Goal: Transaction & Acquisition: Purchase product/service

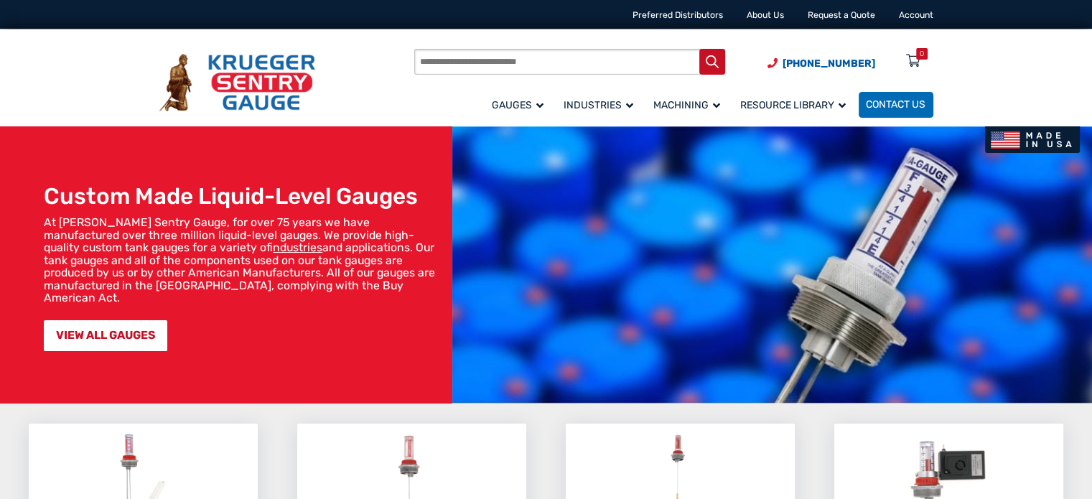
click at [451, 67] on input "Products search" at bounding box center [569, 62] width 311 height 27
type input "**********"
click at [699, 49] on button "Search" at bounding box center [712, 62] width 27 height 27
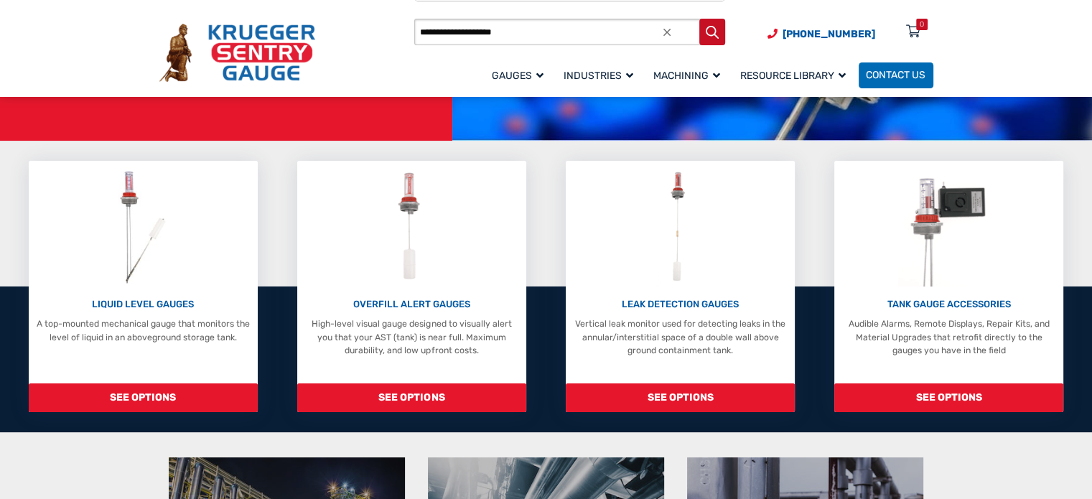
scroll to position [263, 0]
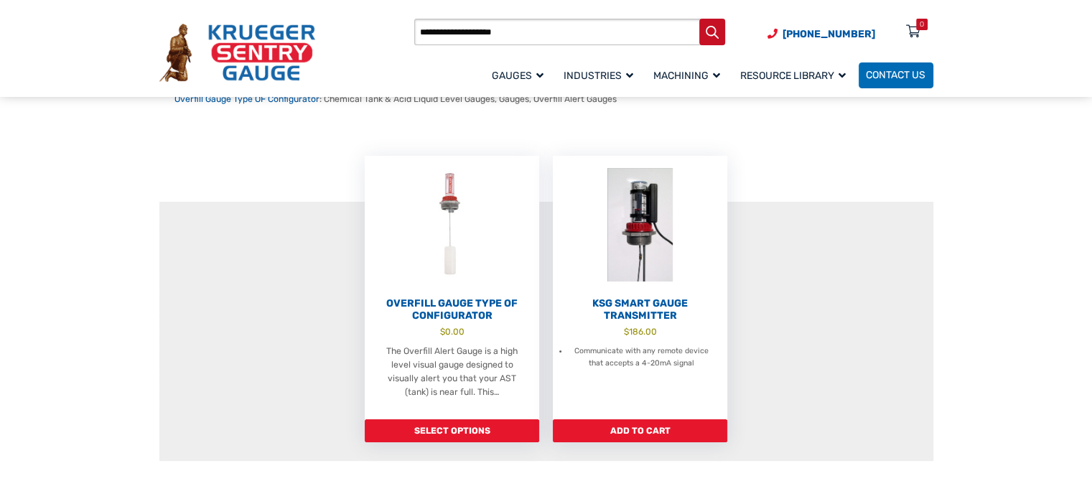
scroll to position [208, 0]
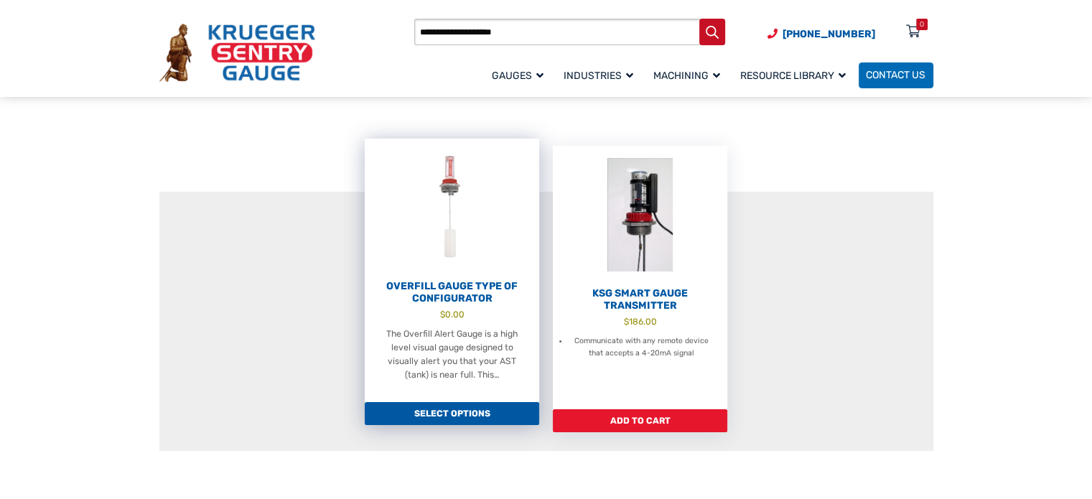
click at [477, 254] on img at bounding box center [452, 208] width 174 height 139
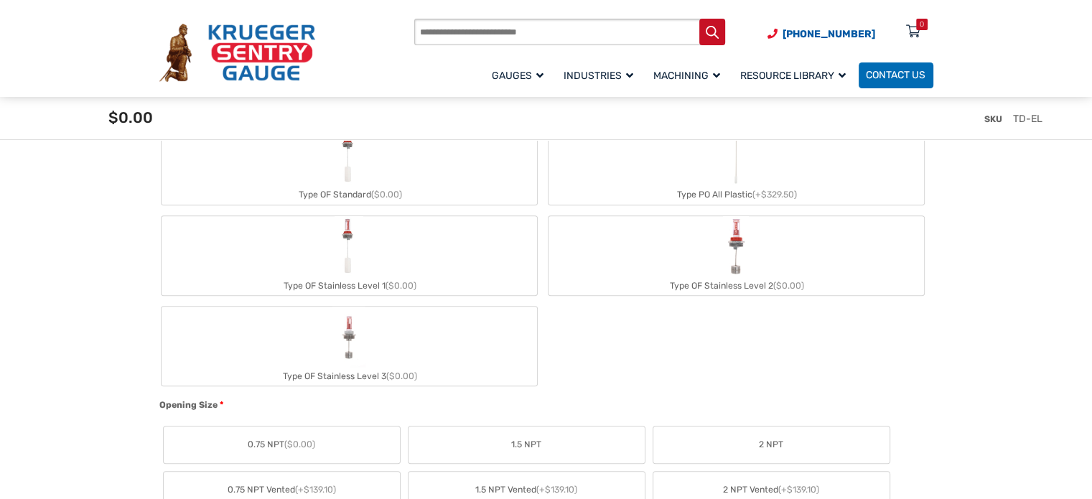
scroll to position [531, 0]
drag, startPoint x: 355, startPoint y: 186, endPoint x: 370, endPoint y: 235, distance: 50.9
click at [370, 235] on div "Type OF Standard ($0.00) Type PO All Plastic (+$329.50) Type OF Stainless Level…" at bounding box center [542, 255] width 766 height 265
click at [396, 258] on label "Type OF Stainless Level 1 ($0.00)" at bounding box center [348, 255] width 375 height 79
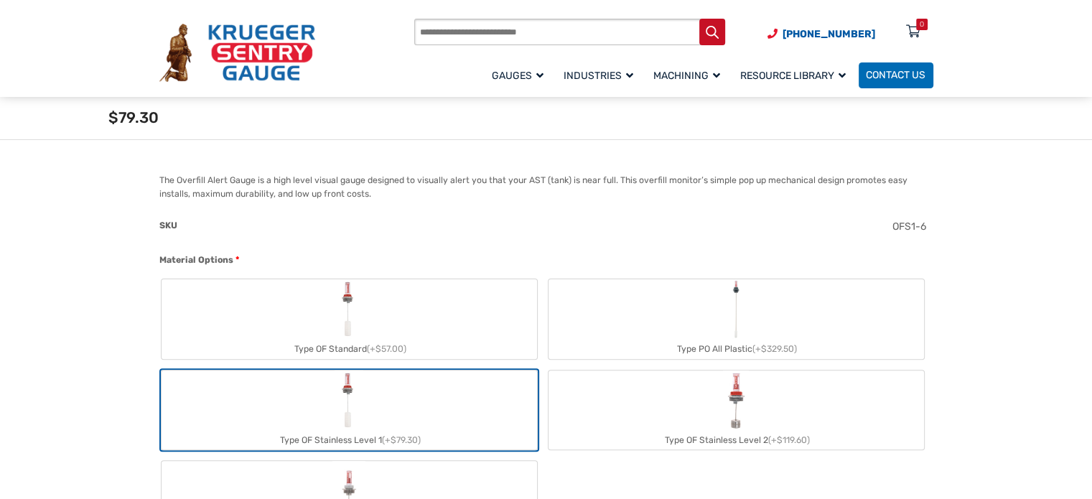
scroll to position [356, 0]
click at [378, 291] on label "Type OF Standard (+$57.00)" at bounding box center [348, 320] width 375 height 79
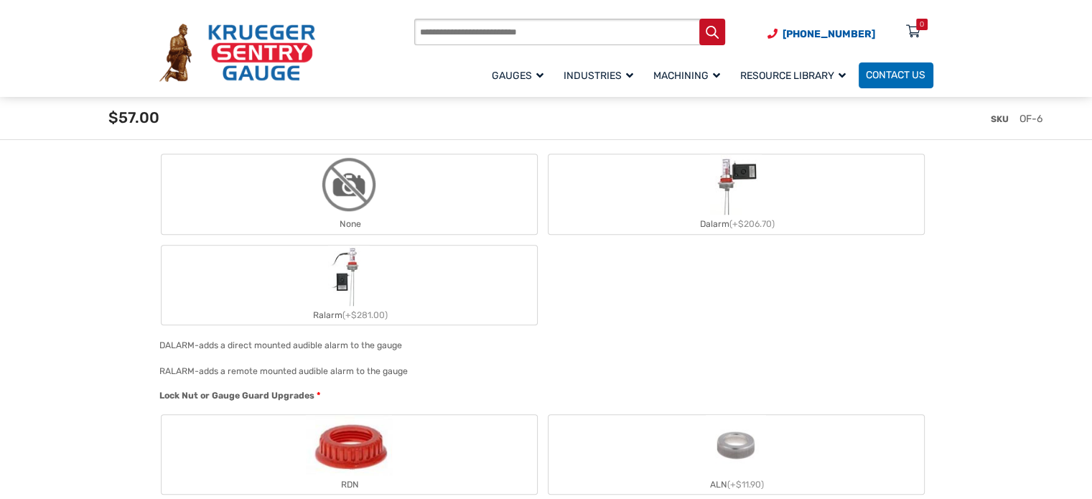
scroll to position [1102, 0]
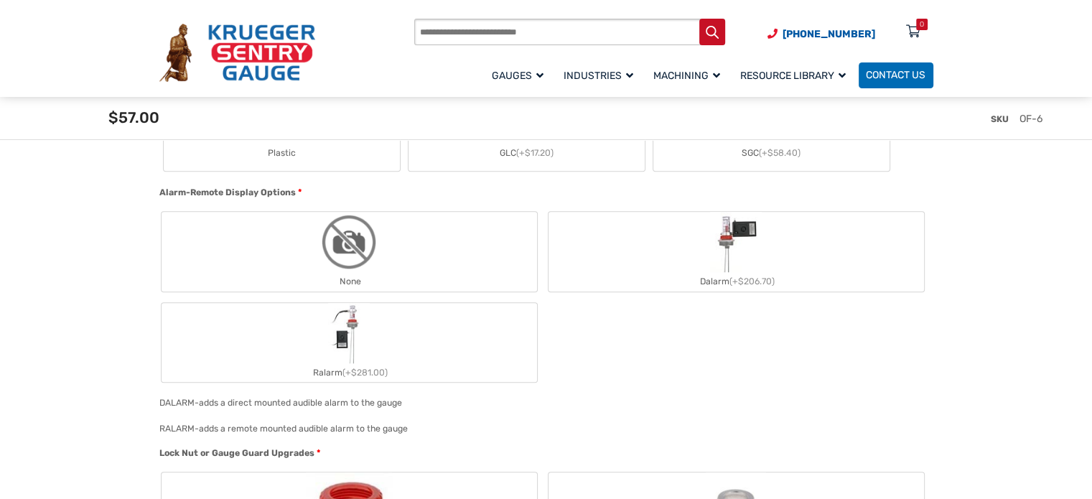
click at [350, 266] on img "None" at bounding box center [349, 242] width 60 height 60
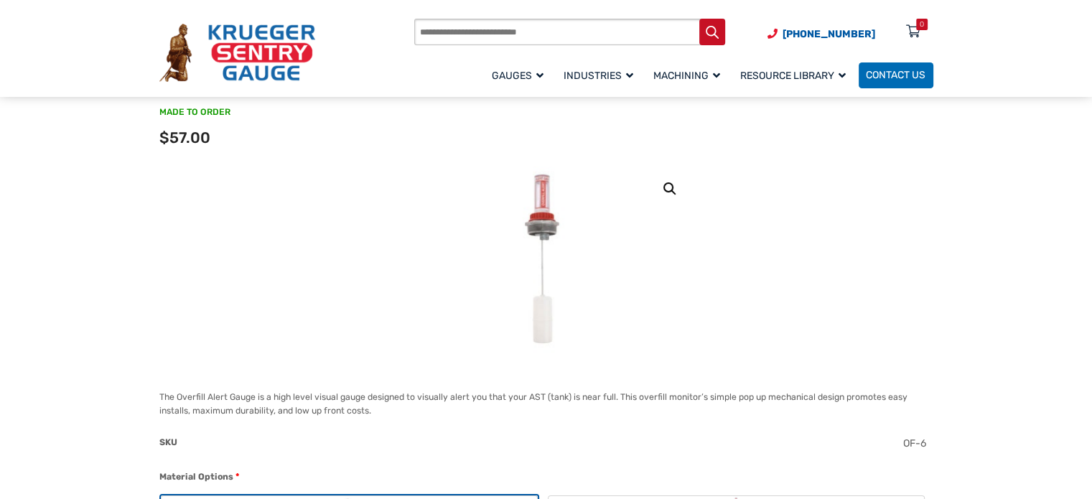
scroll to position [105, 0]
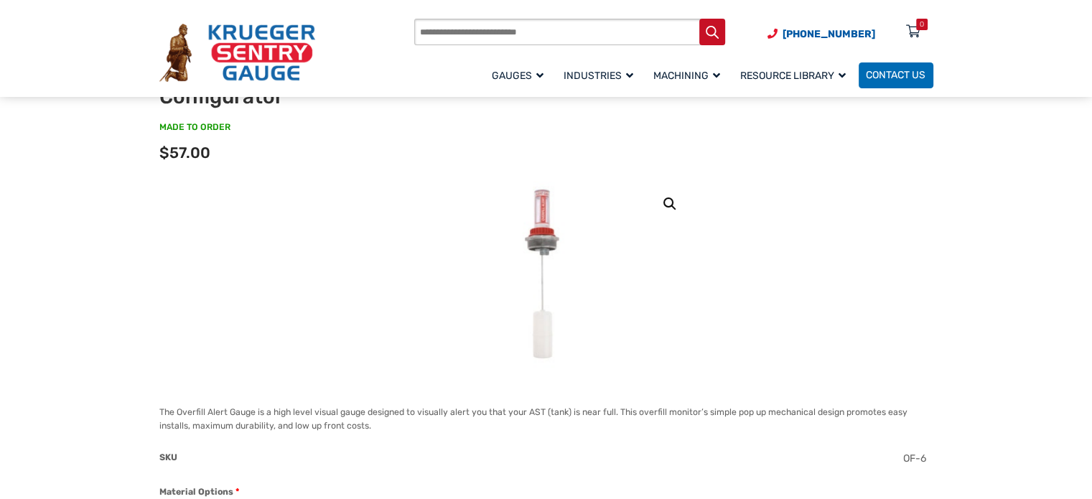
click at [669, 201] on link "🔍" at bounding box center [670, 204] width 26 height 26
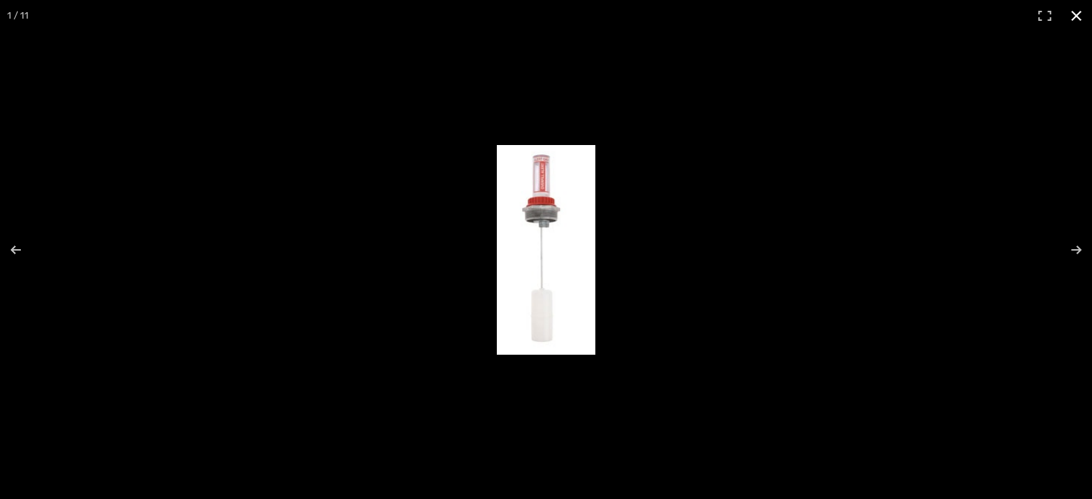
click at [1077, 14] on button "Close (Esc)" at bounding box center [1076, 16] width 32 height 32
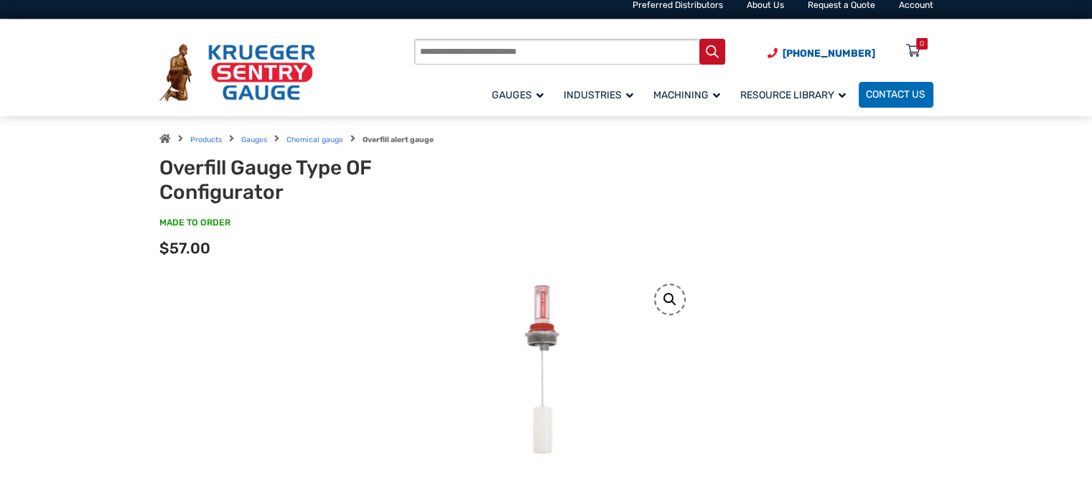
scroll to position [11, 0]
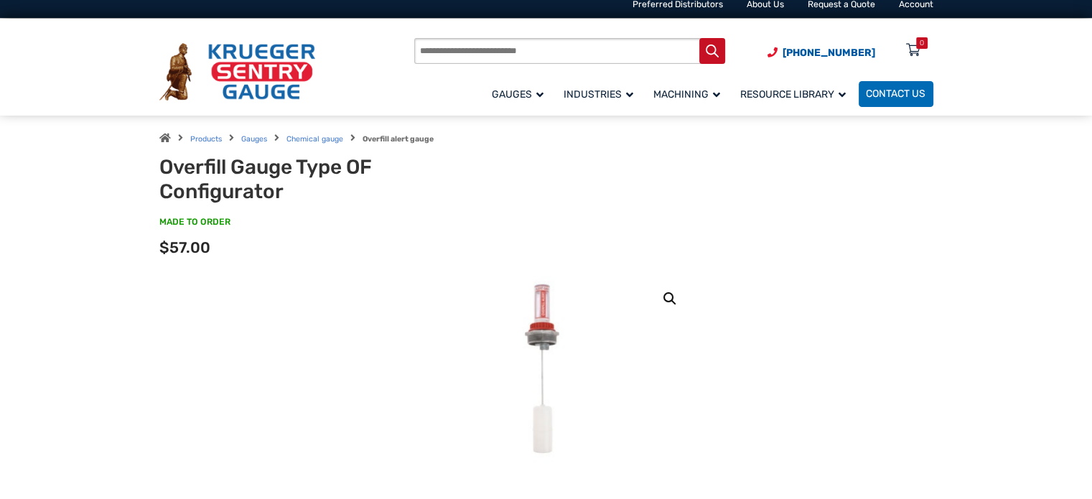
click at [563, 323] on img at bounding box center [546, 370] width 88 height 189
drag, startPoint x: 561, startPoint y: 332, endPoint x: 554, endPoint y: 339, distance: 10.7
click at [554, 339] on img at bounding box center [546, 370] width 88 height 189
